Goal: Information Seeking & Learning: Learn about a topic

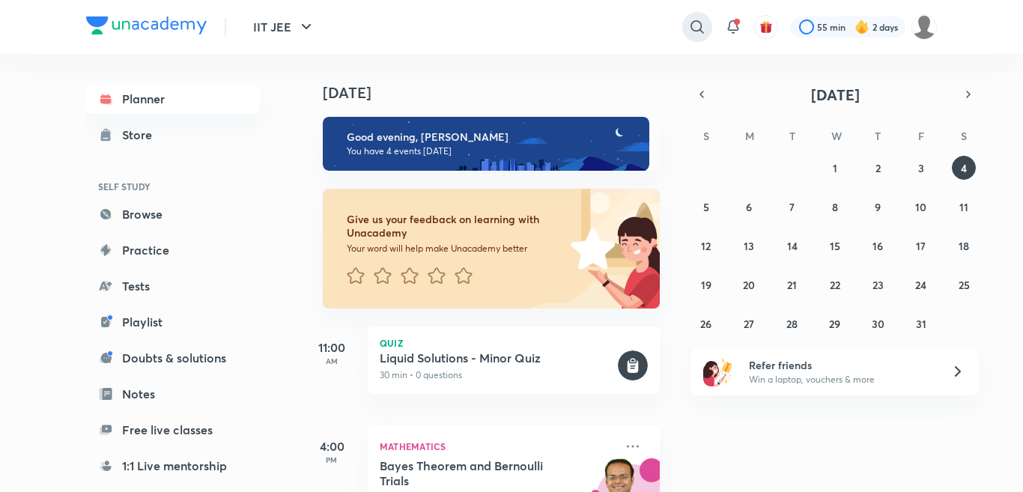
click at [701, 26] on icon at bounding box center [697, 27] width 18 height 18
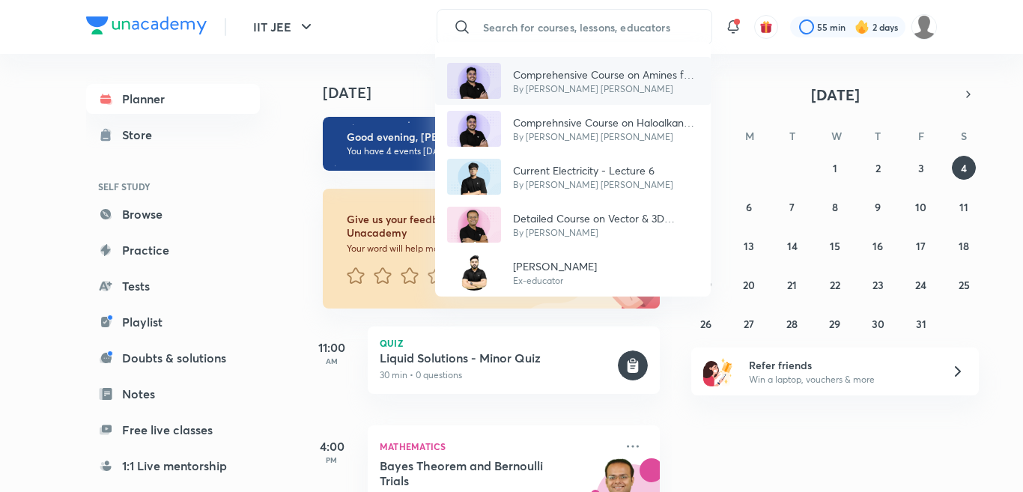
click at [606, 87] on p "By Mohammad Kashif Alam" at bounding box center [606, 88] width 186 height 13
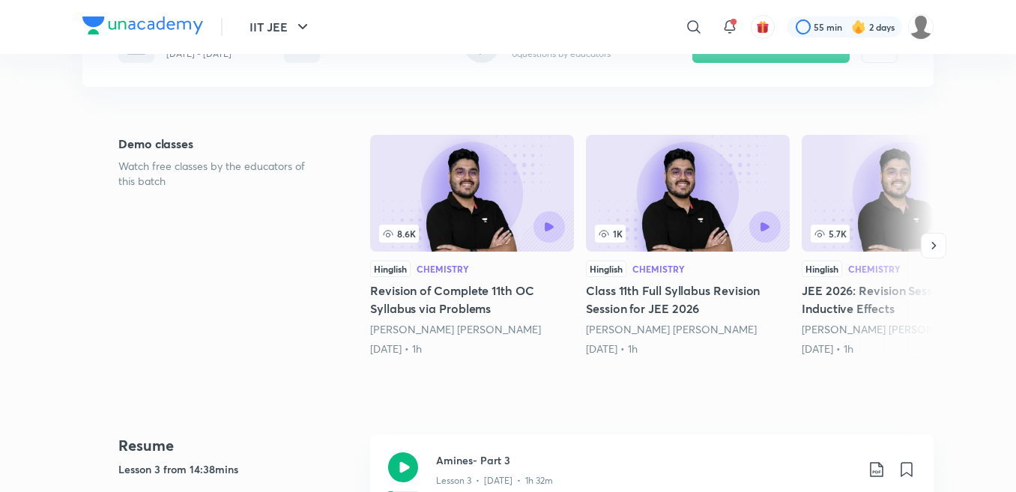
scroll to position [359, 0]
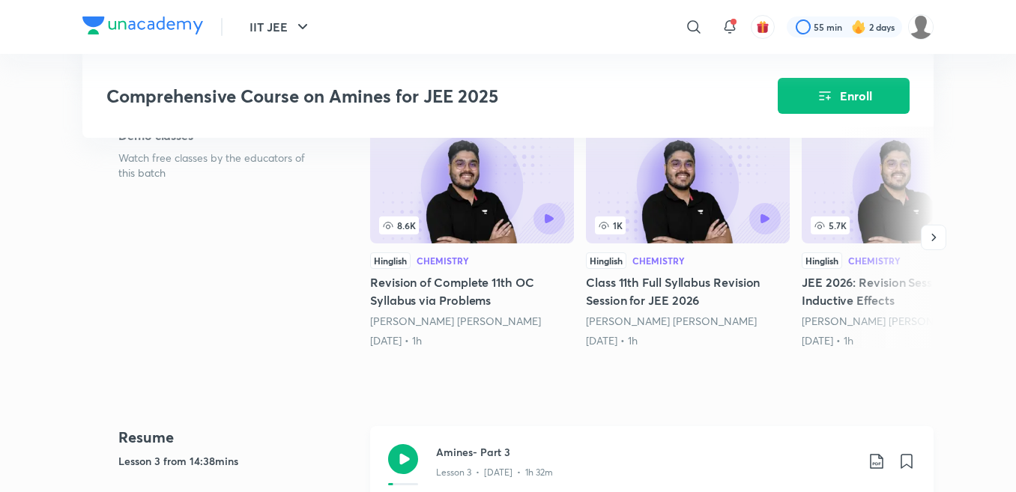
click at [461, 442] on div "Amines- Part 3 Lesson 3 • Feb 6 • 1h 32m" at bounding box center [651, 464] width 563 height 77
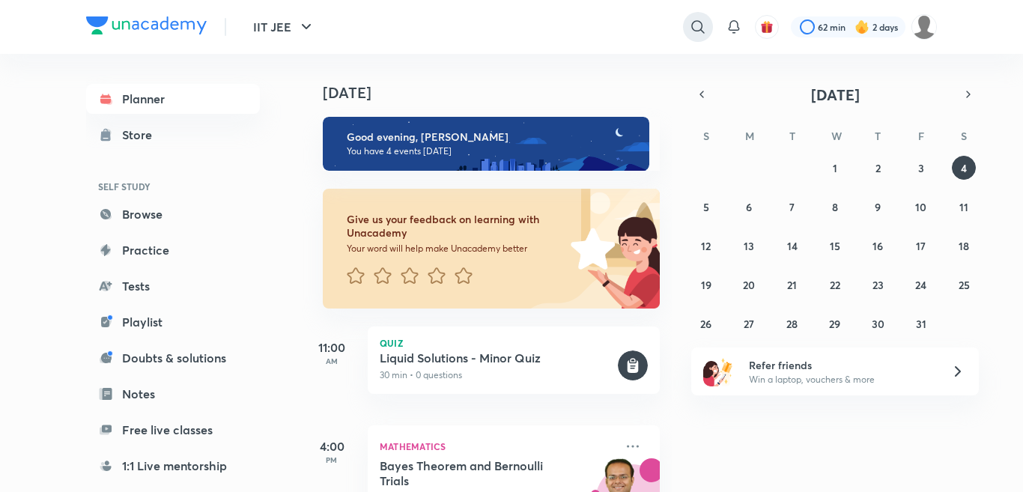
click at [703, 25] on icon at bounding box center [698, 27] width 18 height 18
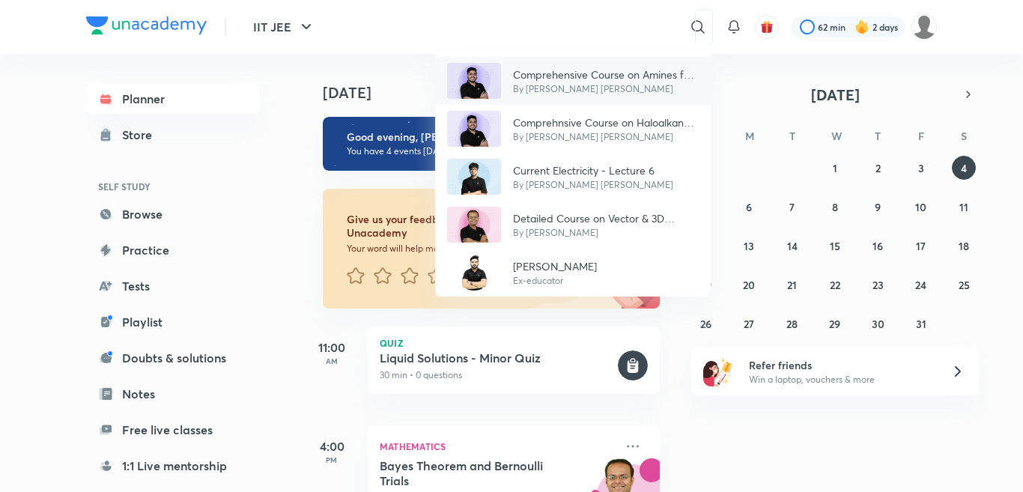
click at [545, 82] on p "By Mohammad Kashif Alam" at bounding box center [606, 88] width 186 height 13
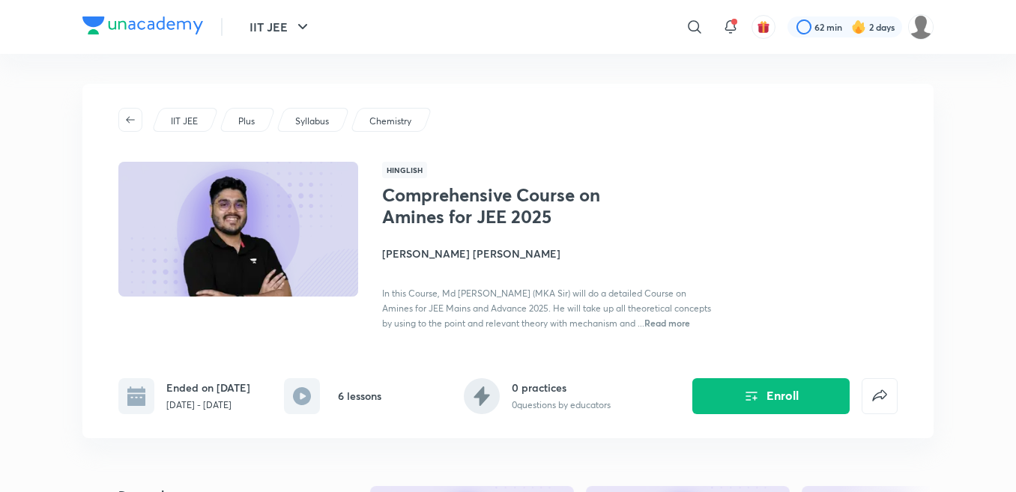
click at [453, 165] on div "Hinglish Comprehensive Course on Amines for JEE 2025 Mohammad Kashif Alam In th…" at bounding box center [639, 246] width 515 height 169
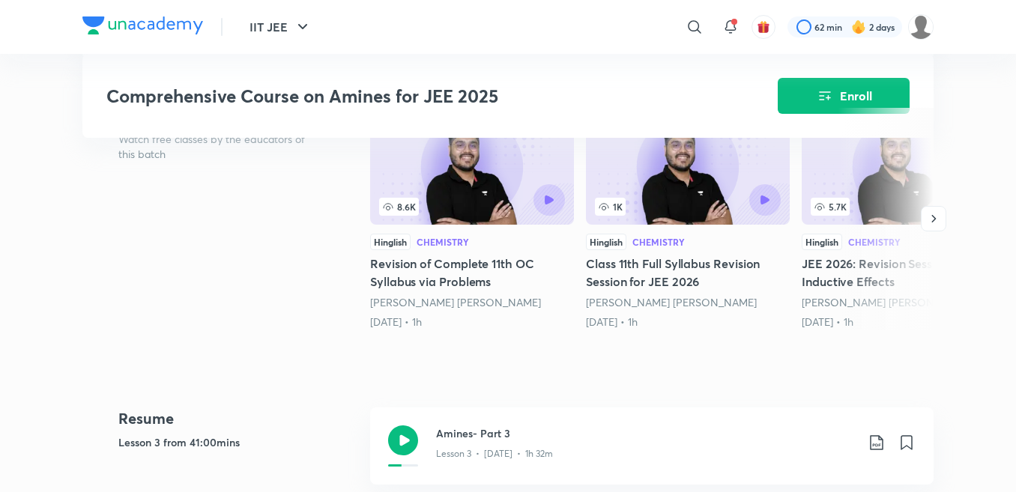
scroll to position [389, 0]
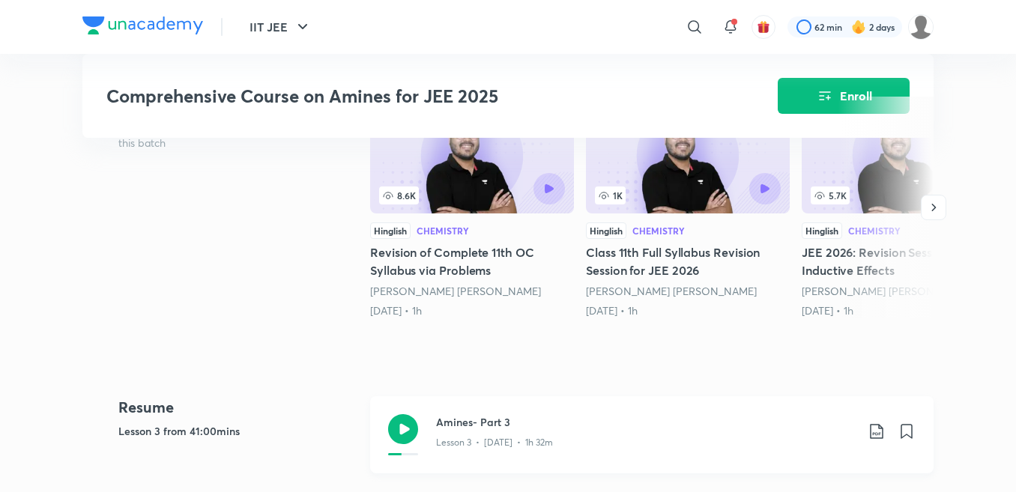
click at [467, 425] on h3 "Amines- Part 3" at bounding box center [645, 422] width 419 height 16
